Goal: Transaction & Acquisition: Purchase product/service

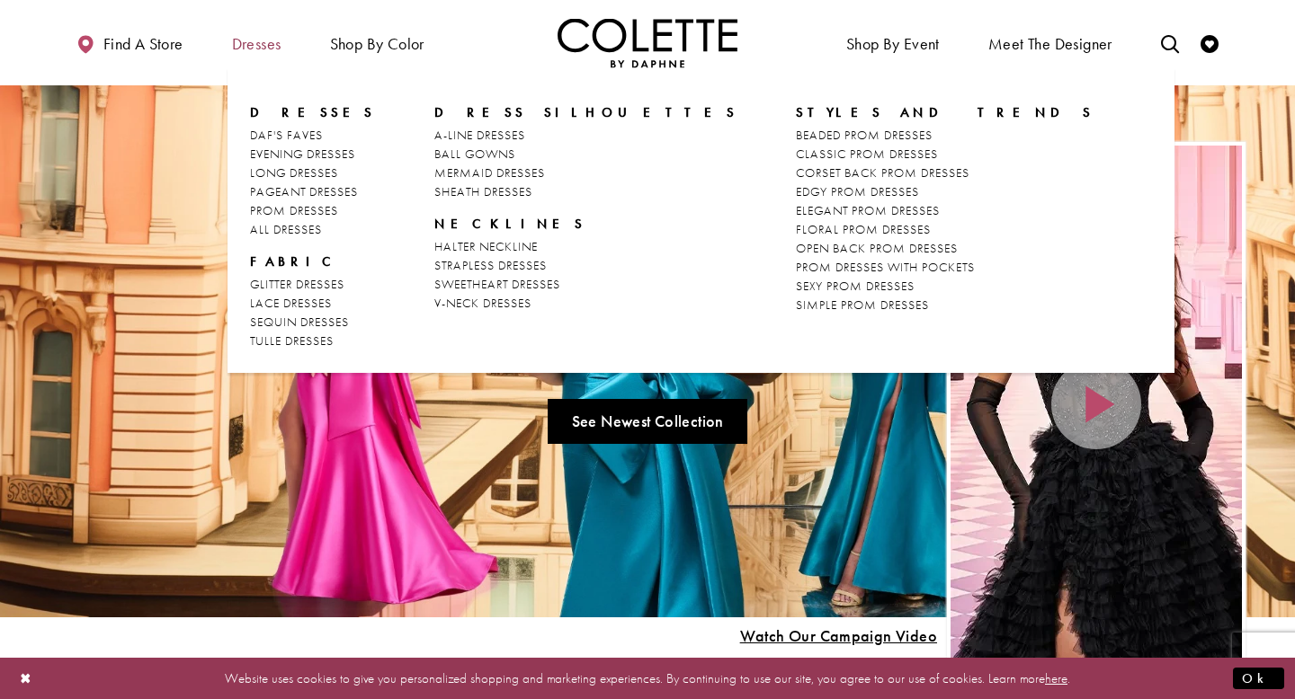
click at [279, 49] on span "Dresses" at bounding box center [256, 44] width 49 height 18
click at [288, 206] on span "PROM DRESSES" at bounding box center [294, 210] width 88 height 16
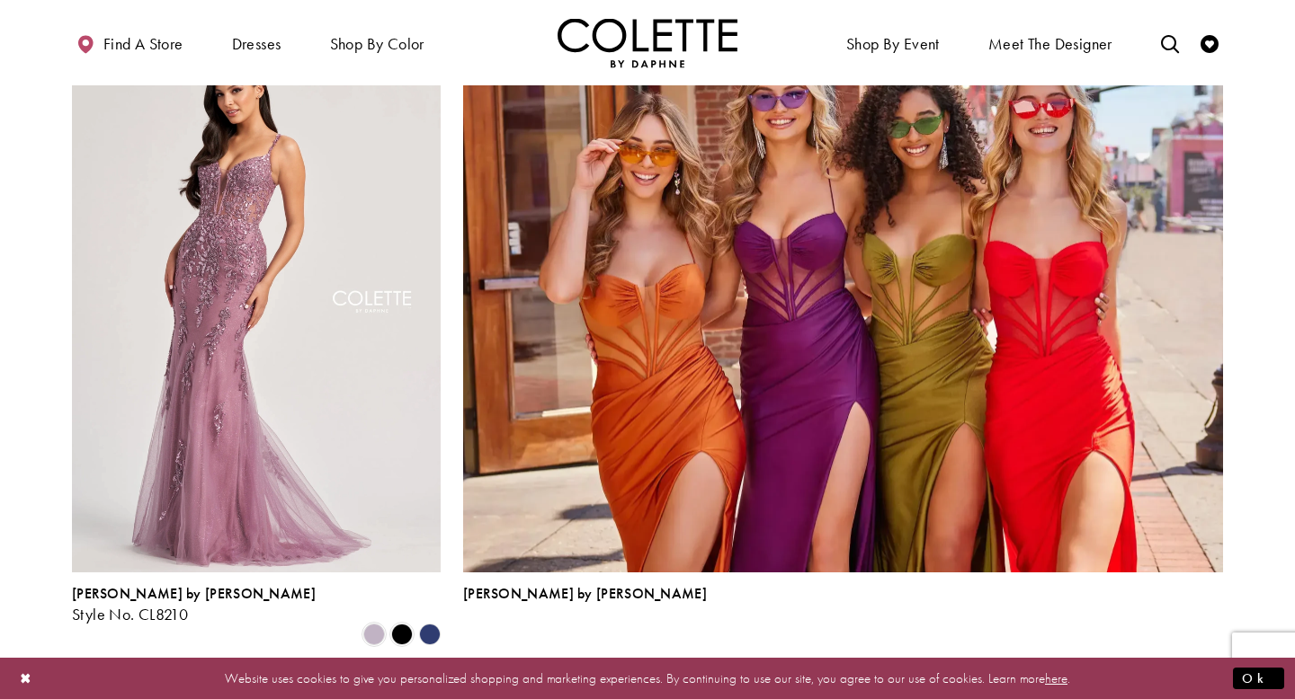
scroll to position [3824, 0]
click at [616, 685] on span "2" at bounding box center [617, 694] width 8 height 19
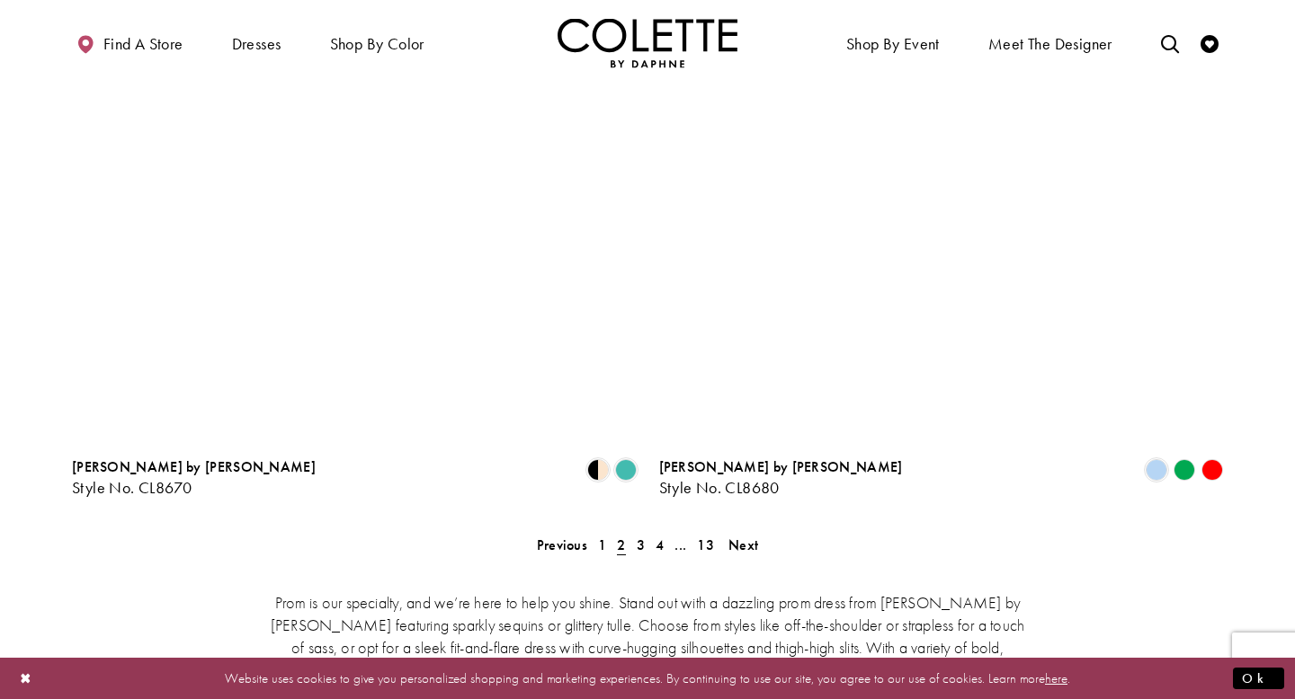
scroll to position [3523, 0]
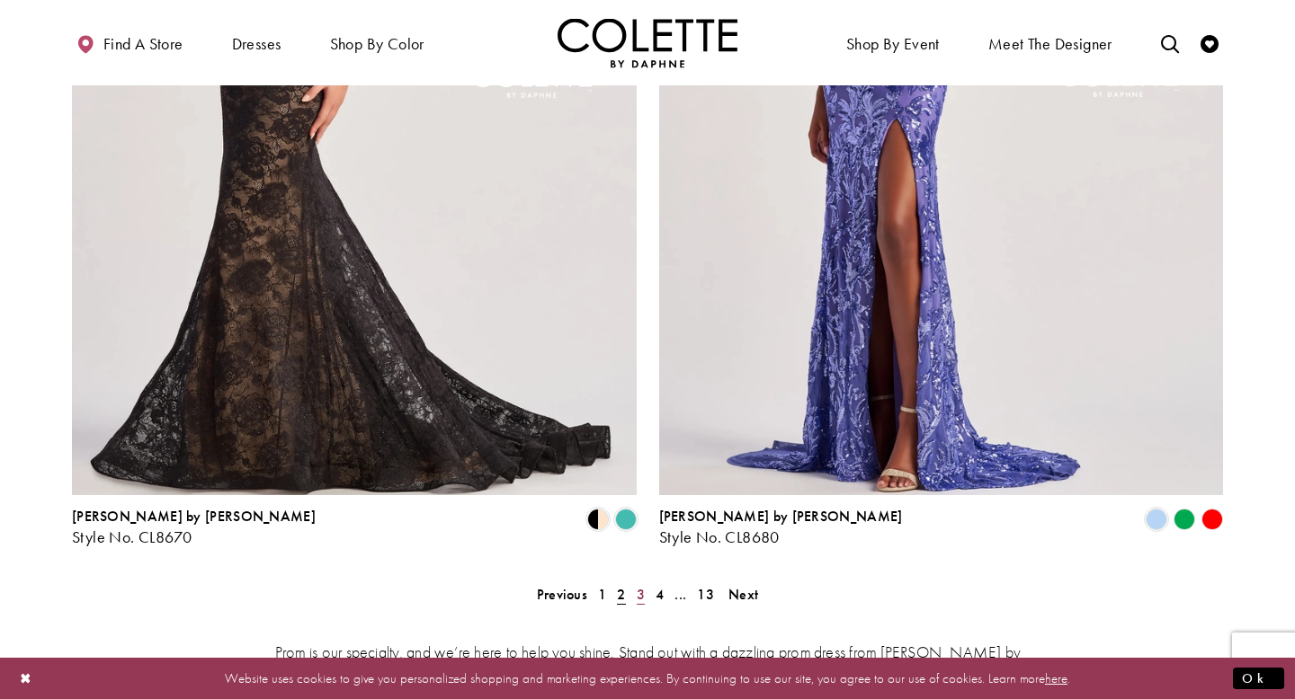
click at [632, 582] on link "3" at bounding box center [640, 595] width 19 height 26
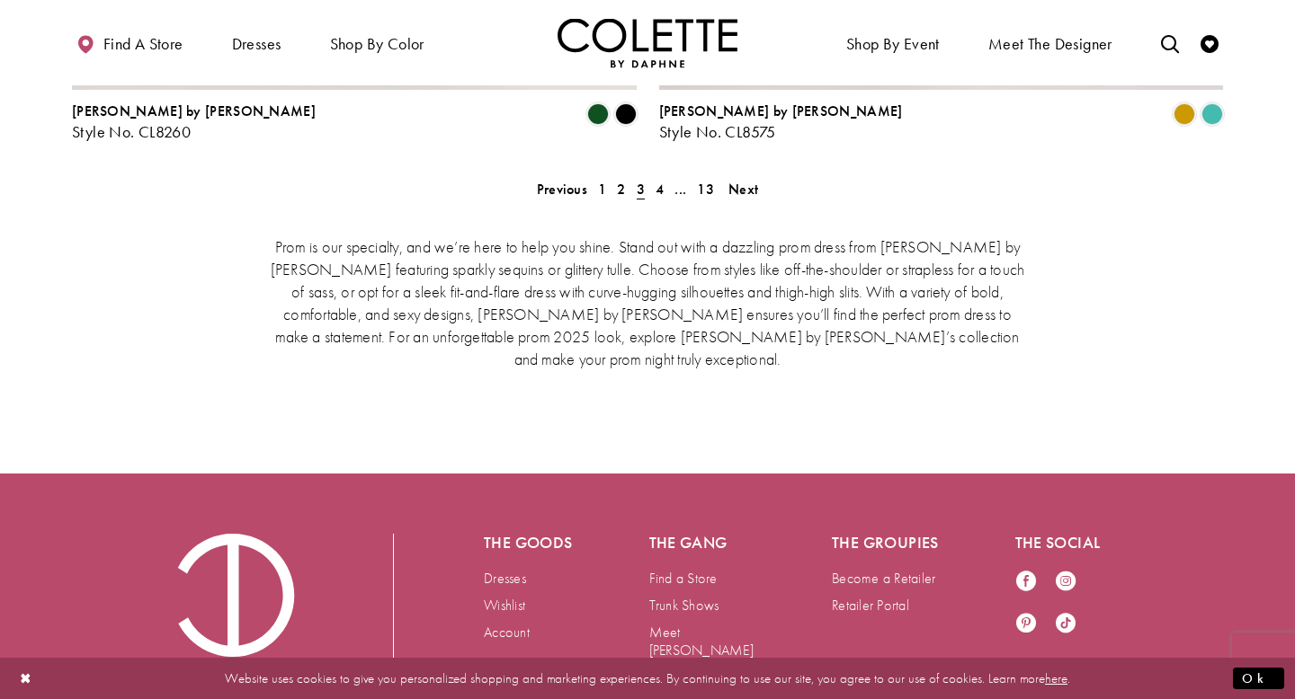
scroll to position [3822, 0]
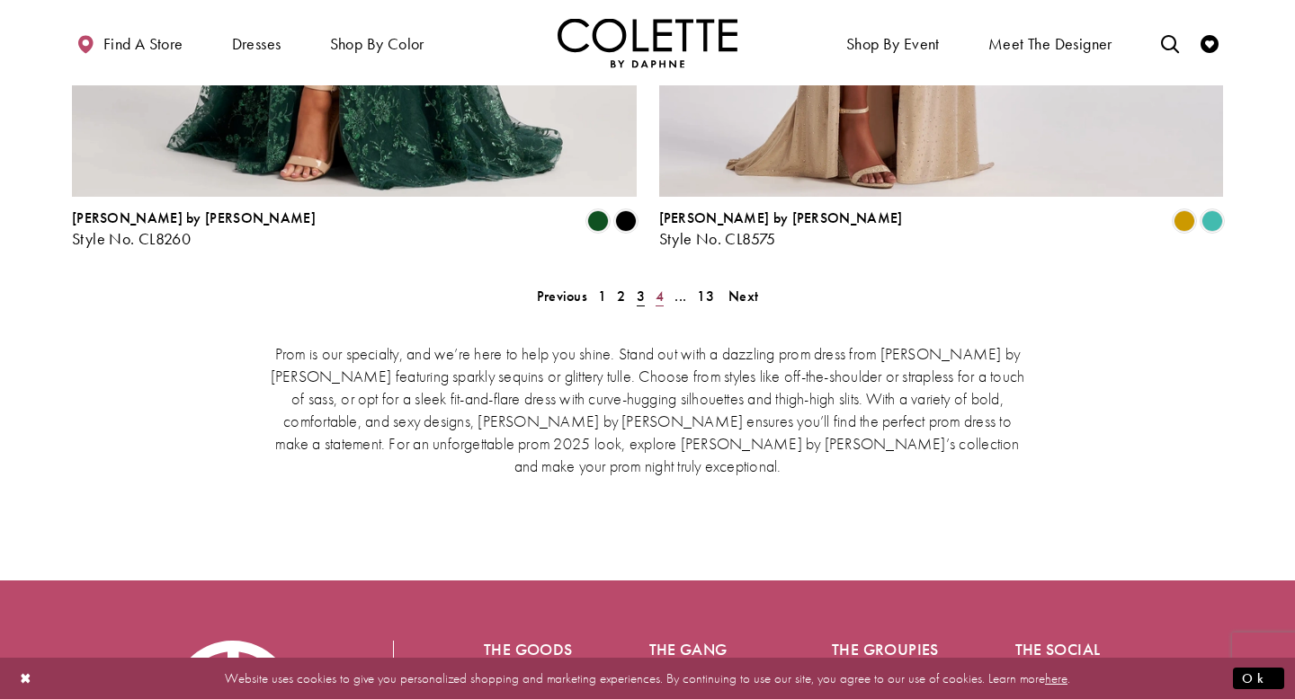
click at [658, 287] on span "4" at bounding box center [659, 296] width 8 height 19
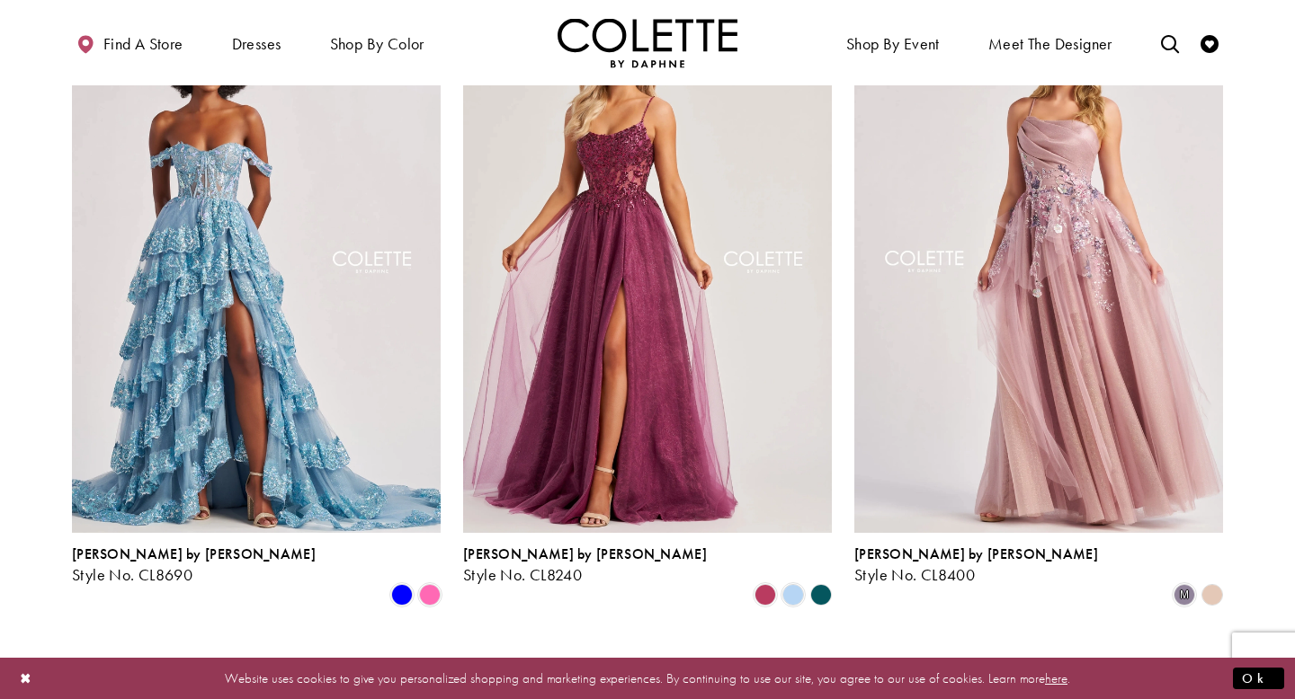
scroll to position [1874, 0]
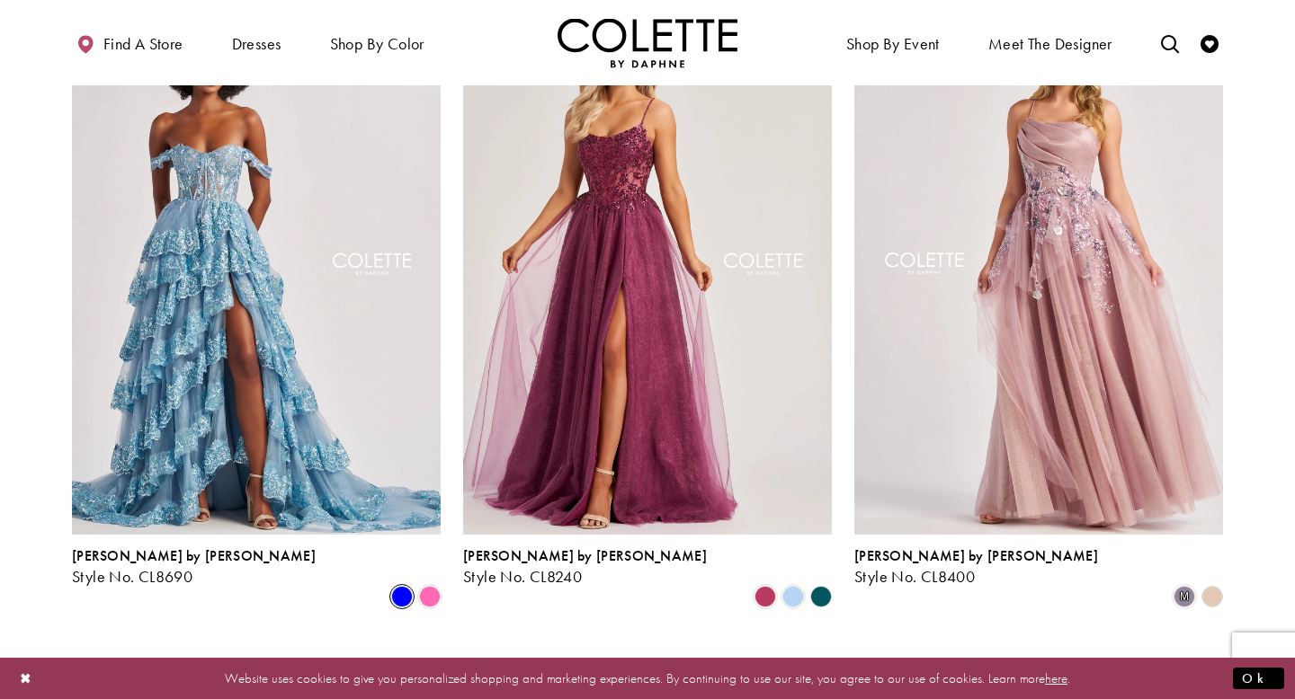
click at [403, 586] on span "Product List" at bounding box center [402, 597] width 22 height 22
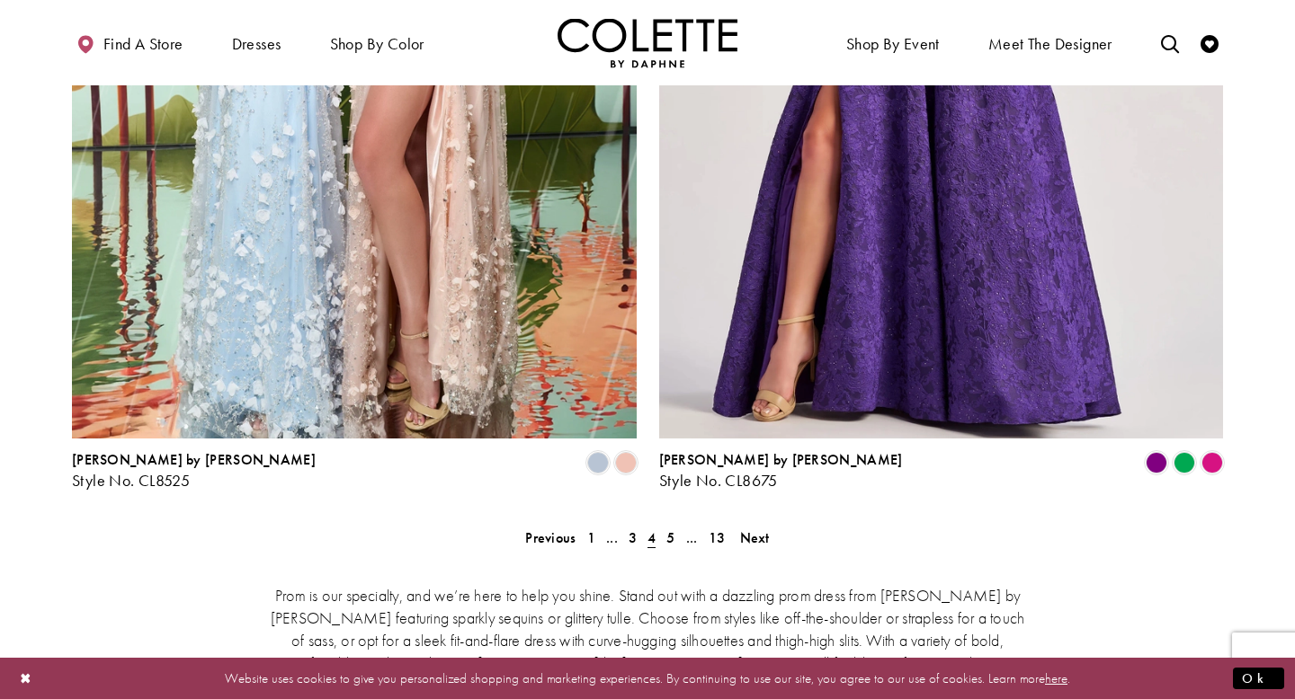
scroll to position [3606, 0]
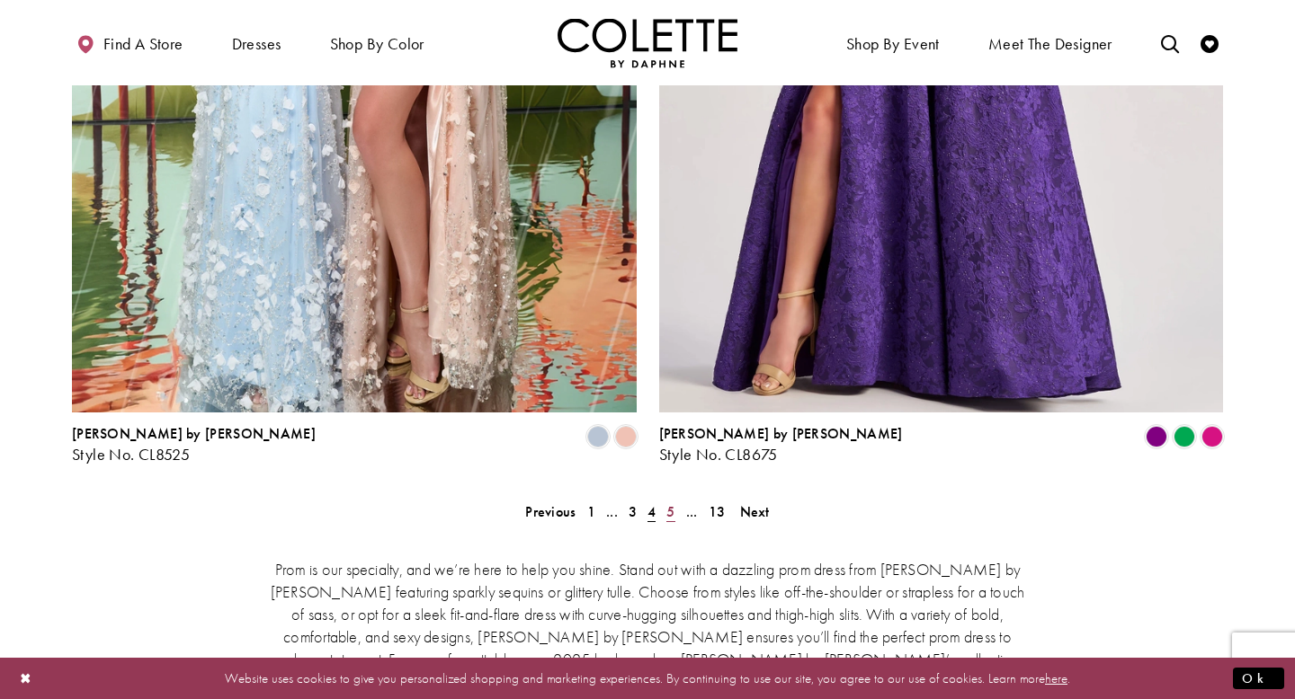
click at [668, 503] on span "5" at bounding box center [670, 512] width 8 height 19
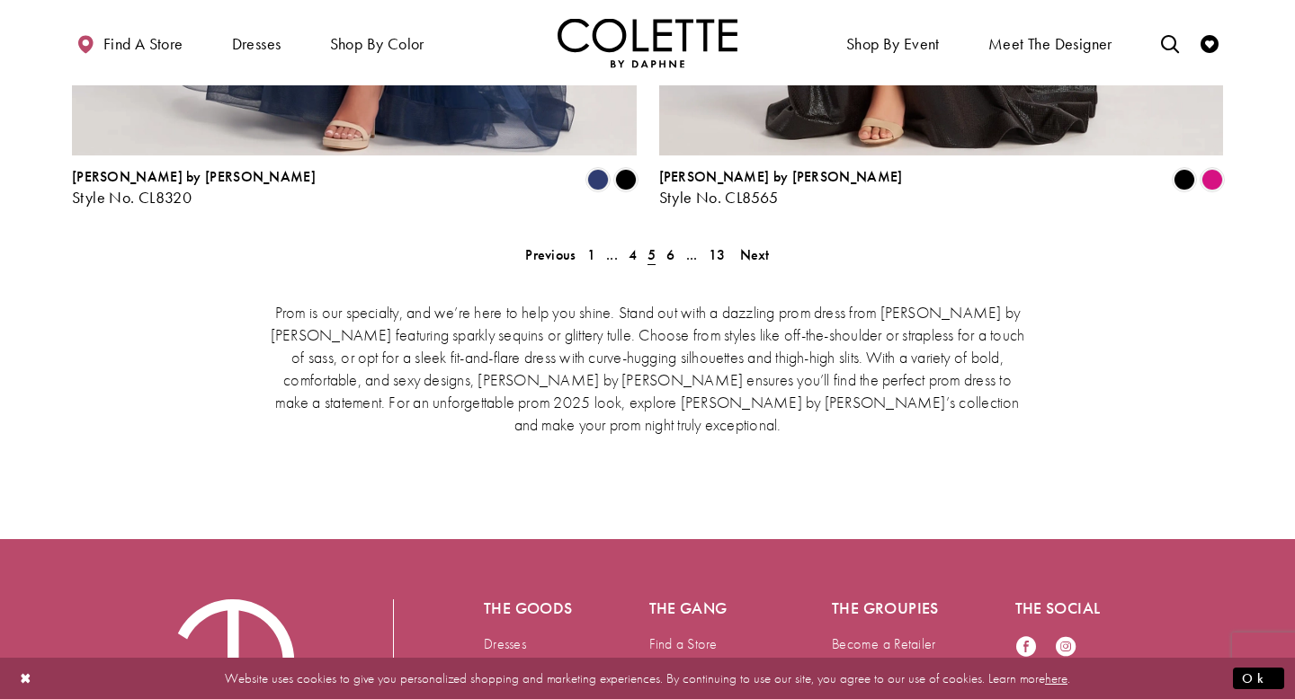
scroll to position [3668, 0]
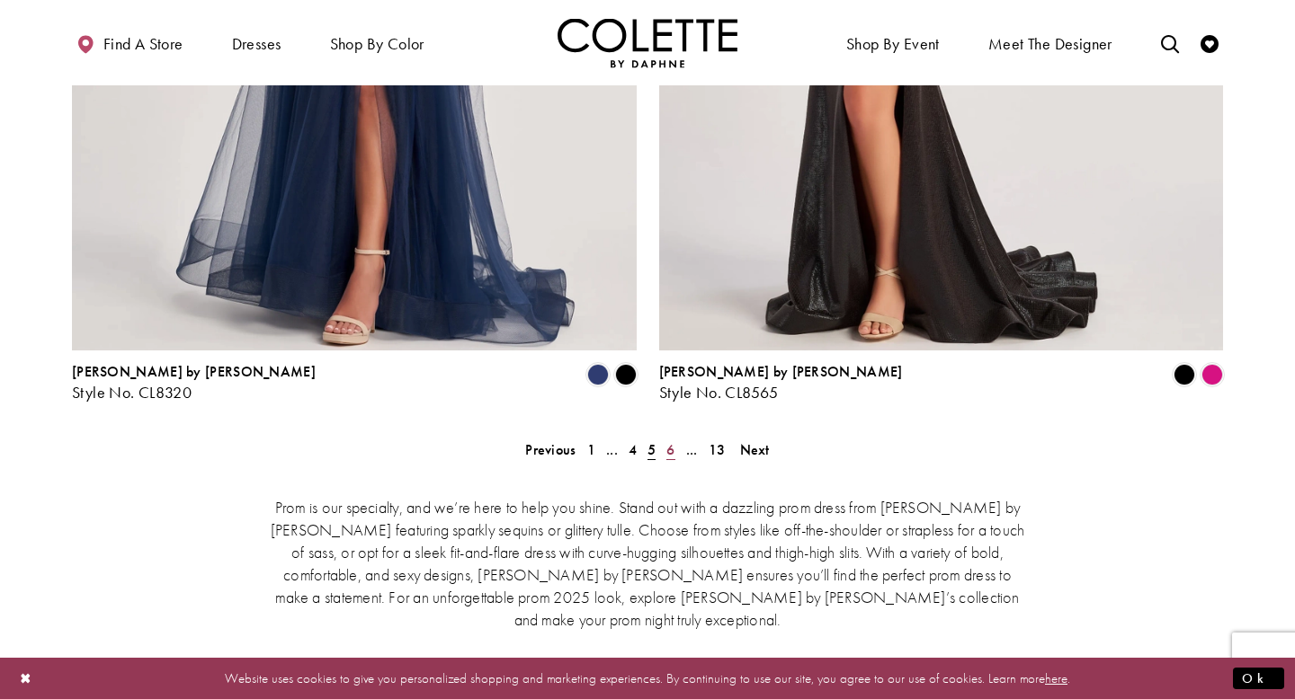
click at [674, 437] on link "6" at bounding box center [670, 450] width 19 height 26
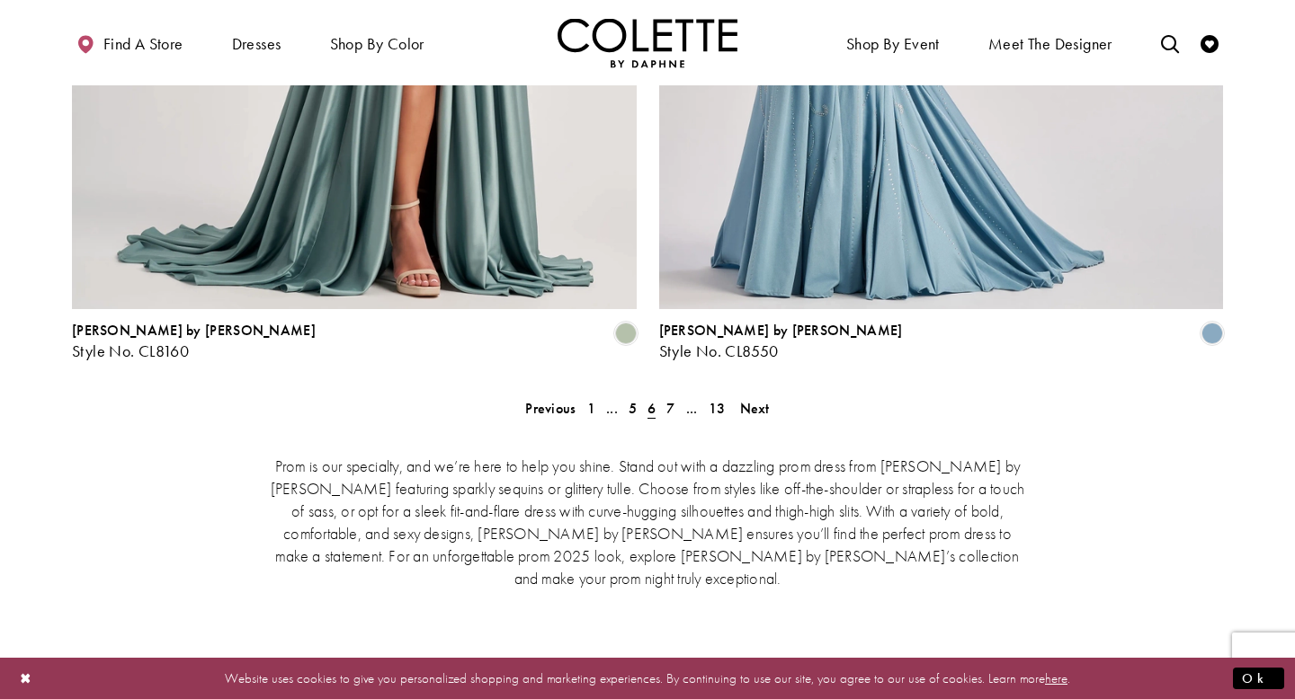
scroll to position [3715, 0]
